Goal: Find specific page/section: Find specific page/section

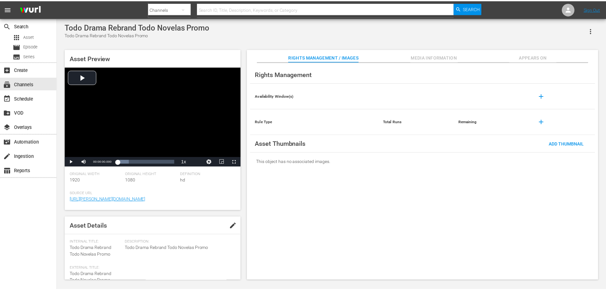
scroll to position [95, 0]
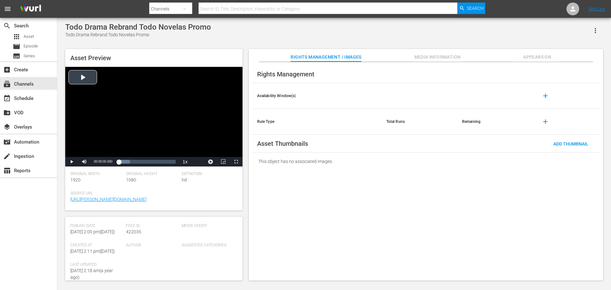
click at [83, 73] on div "Video Player" at bounding box center [153, 112] width 177 height 90
click at [72, 162] on span "Video Player" at bounding box center [72, 162] width 0 height 0
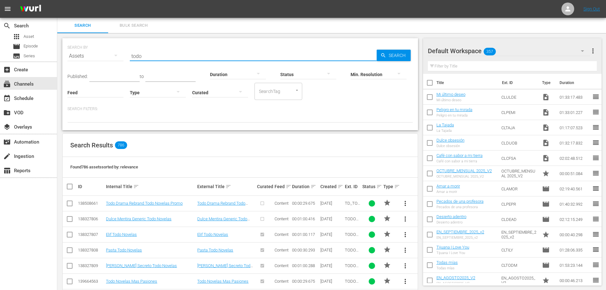
click at [150, 57] on input "todo" at bounding box center [253, 55] width 247 height 15
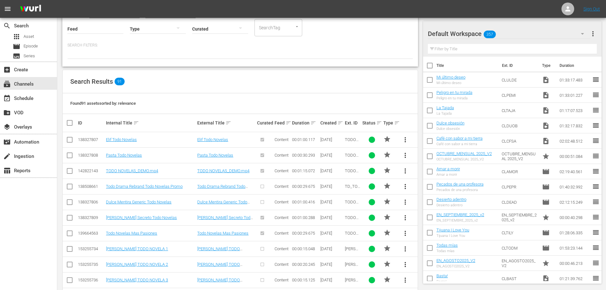
scroll to position [95, 0]
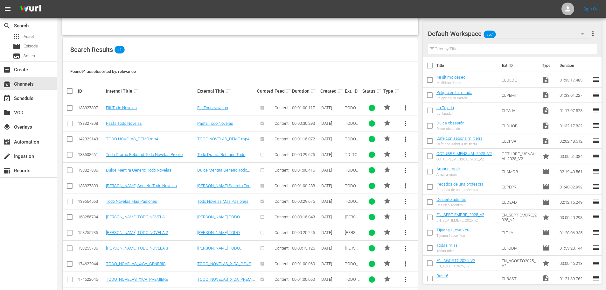
type input "todo novelas"
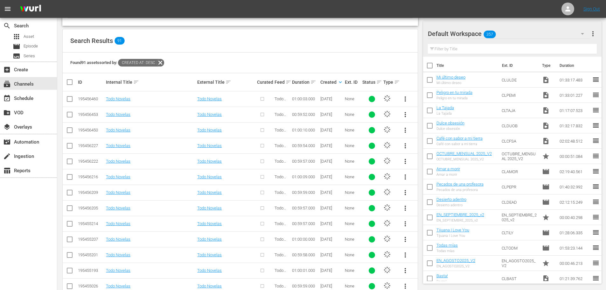
scroll to position [127, 0]
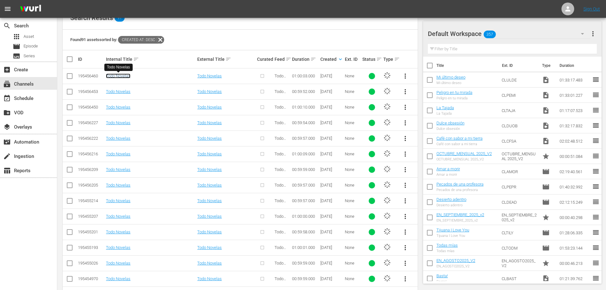
click at [115, 76] on link "Todo Novelas" at bounding box center [118, 75] width 24 height 5
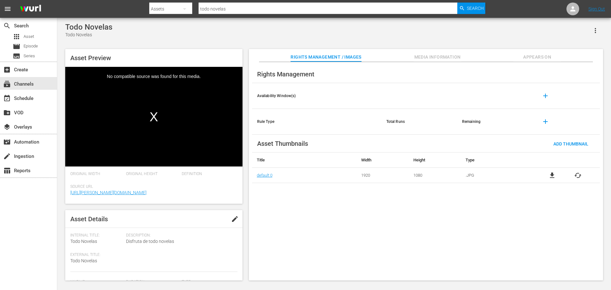
click at [155, 118] on div "Video Player" at bounding box center [153, 112] width 177 height 90
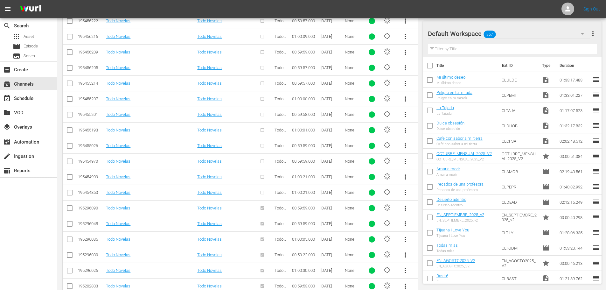
scroll to position [435, 0]
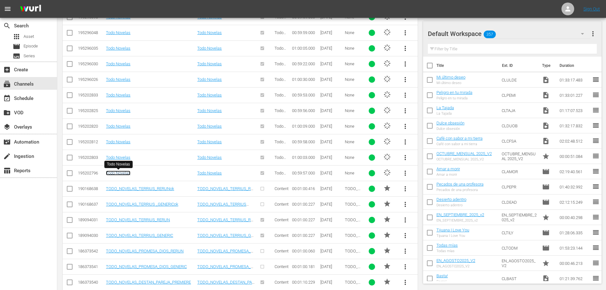
click at [113, 173] on link "Todo Novelas" at bounding box center [118, 172] width 24 height 5
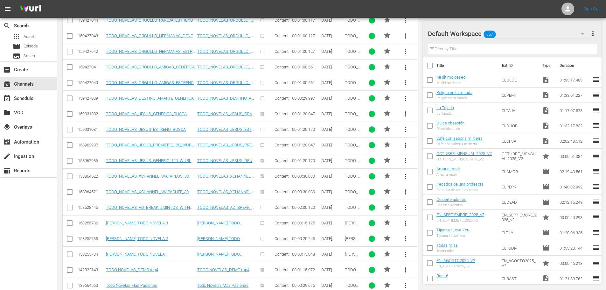
scroll to position [1243, 0]
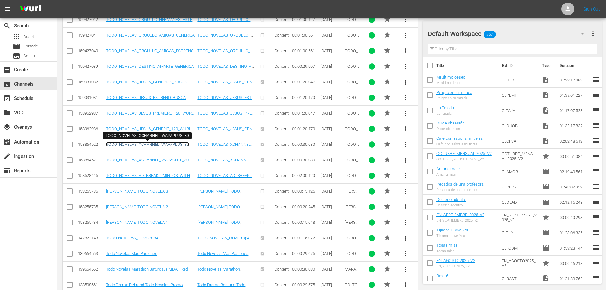
click at [149, 142] on link "TODO_NOVELAS_XCHANNEL_WAPAPLUS_30" at bounding box center [147, 144] width 83 height 5
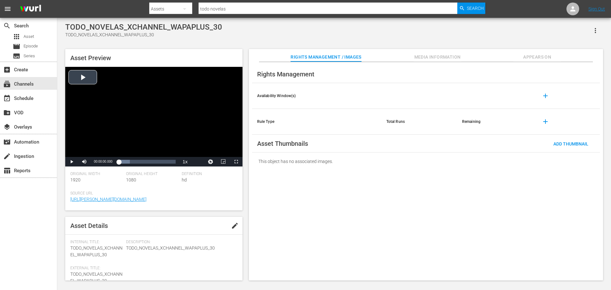
click at [80, 80] on div "Video Player" at bounding box center [153, 112] width 177 height 90
click at [72, 162] on span "Video Player" at bounding box center [72, 162] width 0 height 0
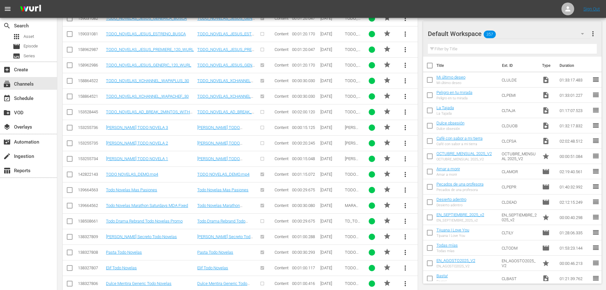
scroll to position [1211, 0]
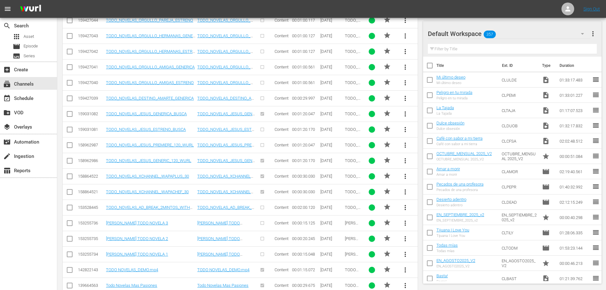
click at [493, 278] on td "Basta! Basta!" at bounding box center [467, 278] width 63 height 15
